Goal: Task Accomplishment & Management: Complete application form

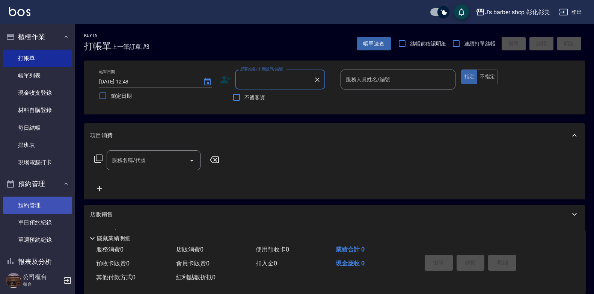
click at [25, 204] on link "預約管理" at bounding box center [37, 204] width 69 height 17
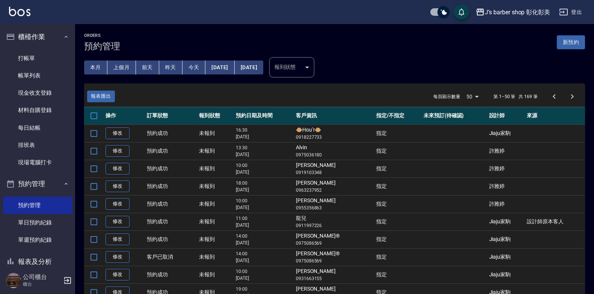
click at [198, 62] on button "今天" at bounding box center [194, 67] width 23 height 14
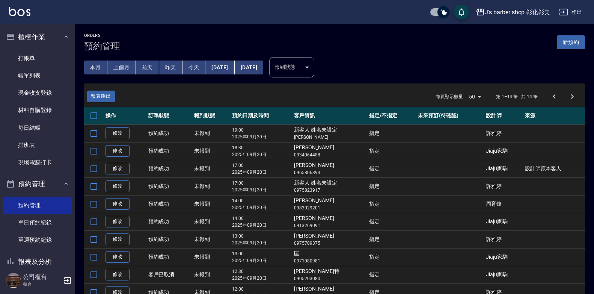
click at [215, 63] on button "[DATE]" at bounding box center [219, 67] width 29 height 14
drag, startPoint x: 215, startPoint y: 63, endPoint x: 231, endPoint y: 64, distance: 15.8
click at [231, 64] on button "[DATE]" at bounding box center [219, 67] width 29 height 14
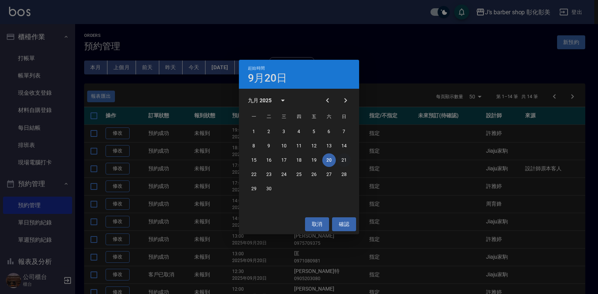
click at [342, 159] on button "21" at bounding box center [344, 160] width 14 height 14
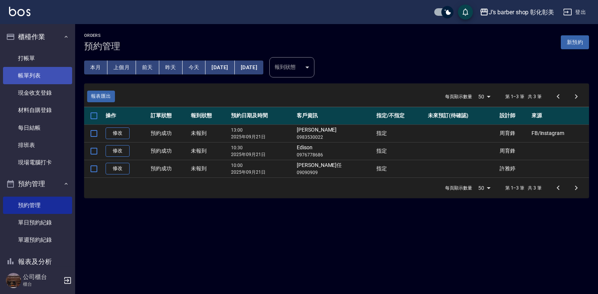
click at [39, 72] on link "帳單列表" at bounding box center [37, 75] width 69 height 17
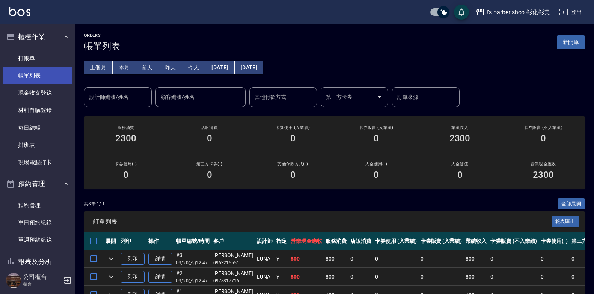
click at [39, 75] on link "帳單列表" at bounding box center [37, 75] width 69 height 17
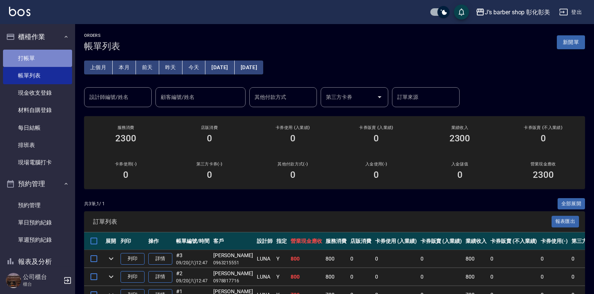
click at [60, 60] on link "打帳單" at bounding box center [37, 58] width 69 height 17
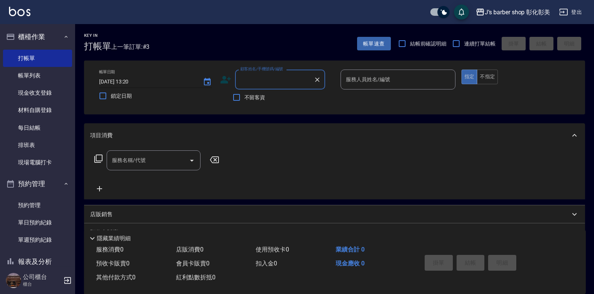
click at [127, 78] on input "[DATE] 13:20" at bounding box center [147, 81] width 96 height 12
click at [128, 80] on input "[DATE] 13:20" at bounding box center [147, 81] width 96 height 12
type input "[DATE] 10:00"
click at [270, 82] on div "顧客姓名/手機號碼/編號 顧客姓名/手機號碼/編號" at bounding box center [280, 79] width 90 height 20
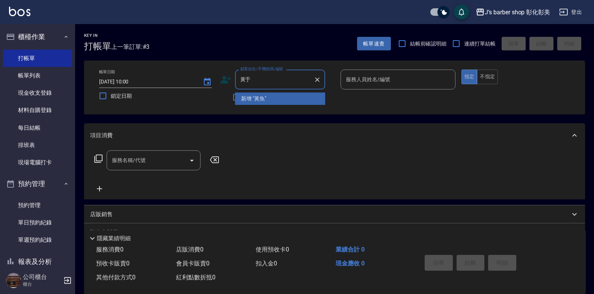
type input "黃于"
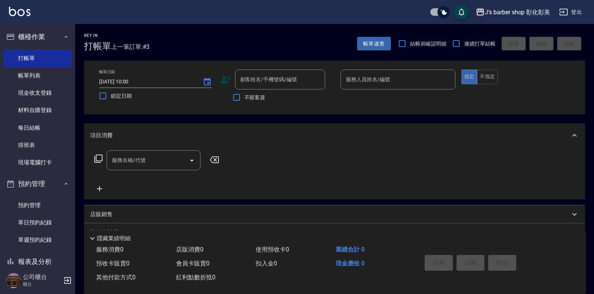
click at [265, 196] on div "服務名稱/代號 服務名稱/代號" at bounding box center [334, 173] width 501 height 52
click at [254, 84] on input "顧客姓名/手機號碼/編號" at bounding box center [274, 79] width 72 height 13
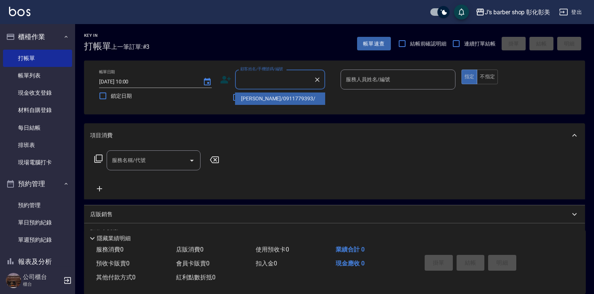
click at [264, 101] on li "[PERSON_NAME]/0911779393/" at bounding box center [280, 98] width 90 height 12
type input "[PERSON_NAME]/0911779393/"
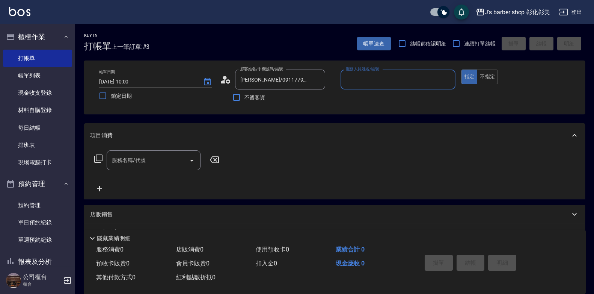
click at [380, 79] on input "服務人員姓名/編號" at bounding box center [398, 79] width 108 height 13
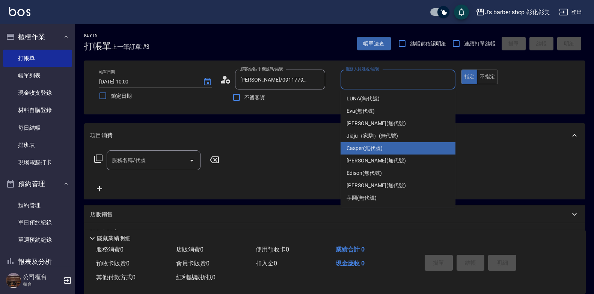
click at [386, 150] on div "Casper (無代號)" at bounding box center [398, 148] width 115 height 12
type input "Casper(無代號)"
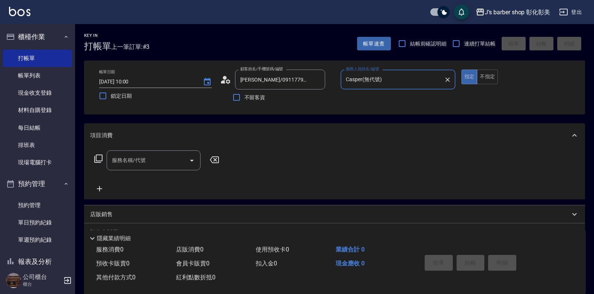
click at [143, 162] on div "服務名稱/代號 服務名稱/代號" at bounding box center [154, 160] width 94 height 20
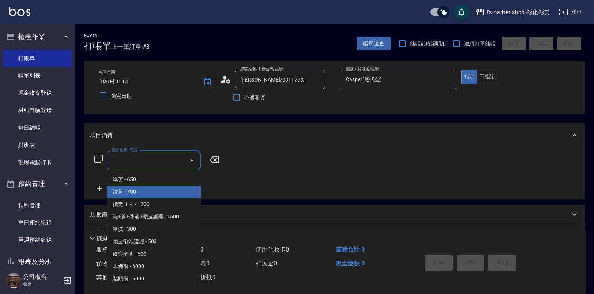
click at [155, 196] on span "洗剪 - 700" at bounding box center [154, 192] width 94 height 12
type input "洗剪(101)"
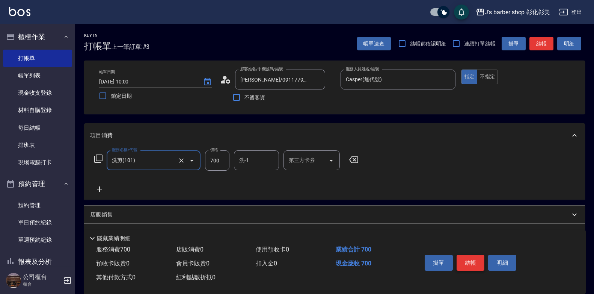
click at [474, 258] on button "結帳" at bounding box center [471, 263] width 28 height 16
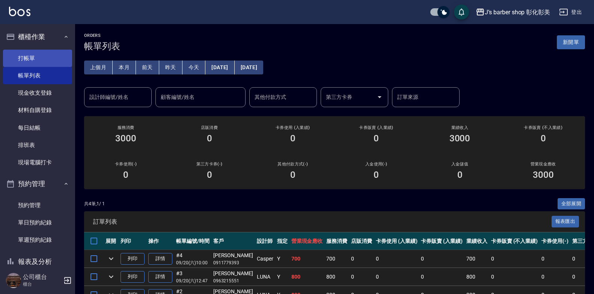
click at [32, 58] on link "打帳單" at bounding box center [37, 58] width 69 height 17
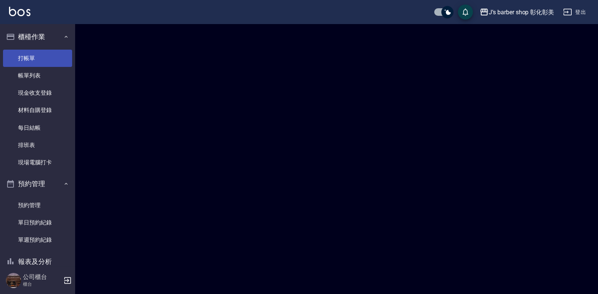
click at [32, 58] on link "打帳單" at bounding box center [37, 58] width 69 height 17
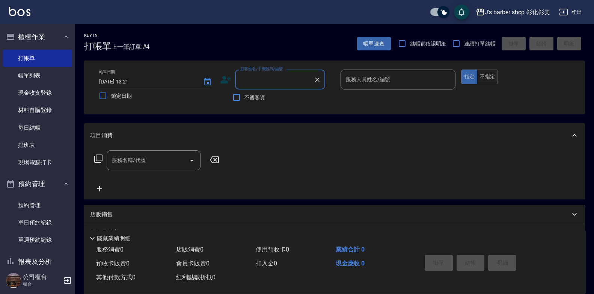
click at [132, 81] on input "[DATE] 13:21" at bounding box center [147, 81] width 96 height 12
click at [131, 82] on input "[DATE] 11:mm" at bounding box center [147, 81] width 96 height 12
type input "[DATE] 12:00"
click at [252, 73] on div "顧客姓名/手機號碼/編號 顧客姓名/手機號碼/編號" at bounding box center [280, 79] width 90 height 20
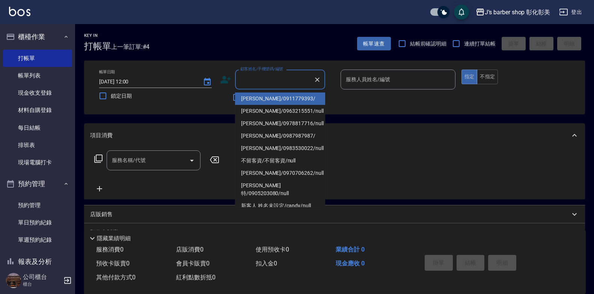
click at [225, 98] on div "不留客資" at bounding box center [272, 97] width 105 height 16
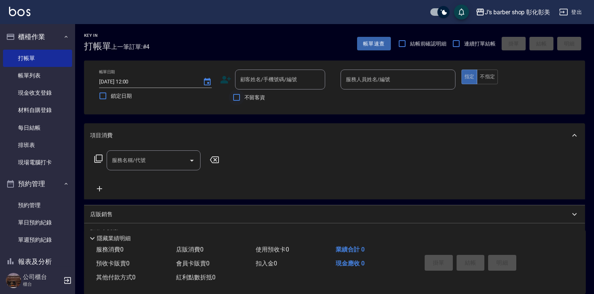
click at [237, 98] on input "不留客資" at bounding box center [237, 97] width 16 height 16
checkbox input "true"
click at [408, 90] on p at bounding box center [398, 93] width 115 height 8
click at [407, 84] on input "服務人員姓名/編號" at bounding box center [398, 79] width 108 height 13
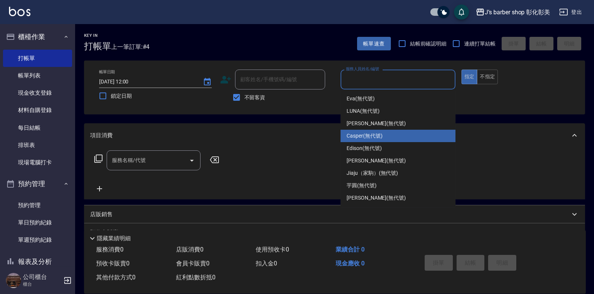
click at [400, 139] on div "Casper (無代號)" at bounding box center [398, 136] width 115 height 12
type input "Casper(無代號)"
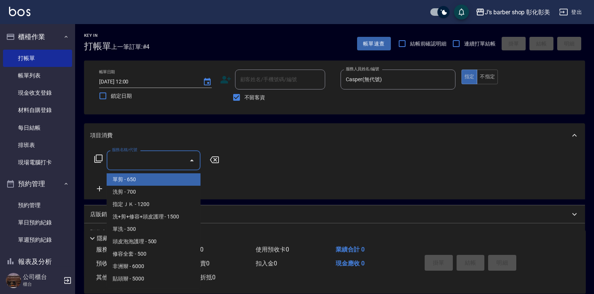
click at [166, 155] on input "服務名稱/代號" at bounding box center [148, 160] width 76 height 13
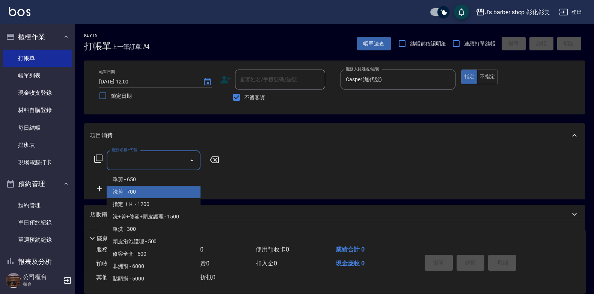
click at [164, 193] on span "洗剪 - 700" at bounding box center [154, 192] width 94 height 12
click at [164, 193] on div "服務名稱/代號 服務名稱/代號" at bounding box center [157, 171] width 134 height 43
type input "洗剪(101)"
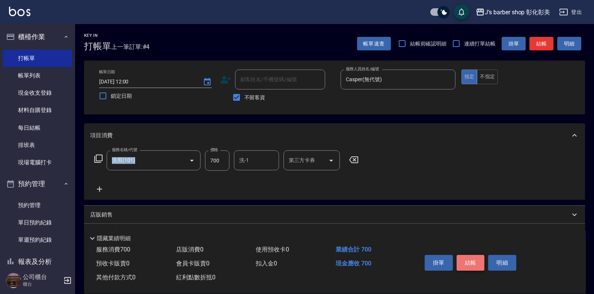
click at [467, 257] on button "結帳" at bounding box center [471, 263] width 28 height 16
